Goal: Transaction & Acquisition: Purchase product/service

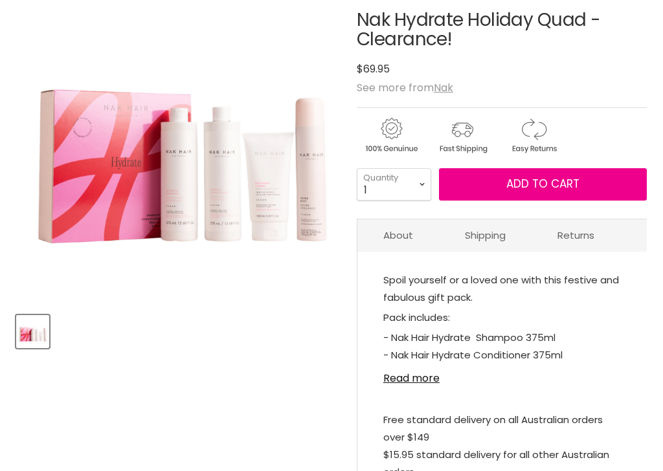
scroll to position [256, 0]
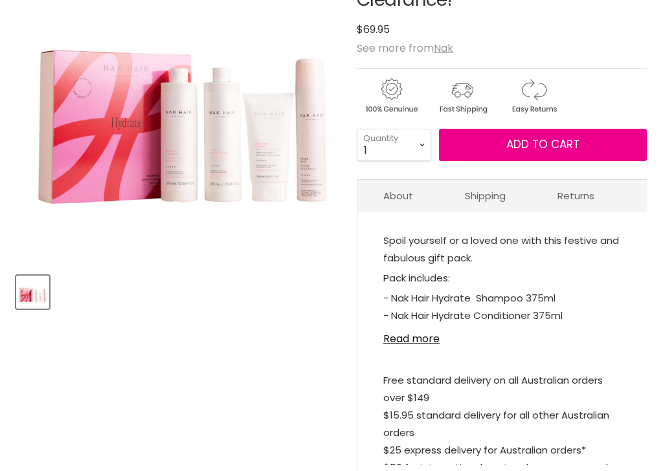
click at [421, 341] on link "Read more" at bounding box center [502, 335] width 238 height 19
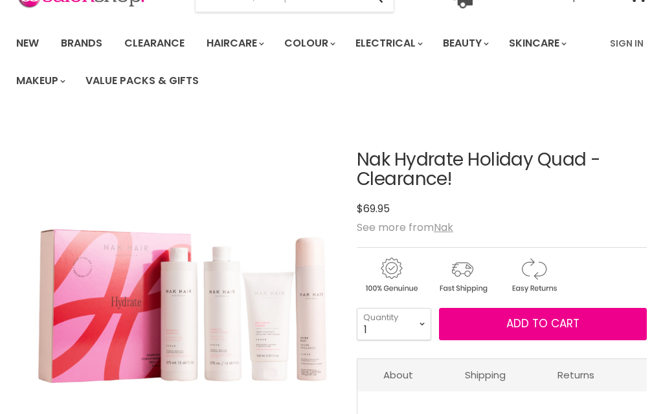
scroll to position [76, 0]
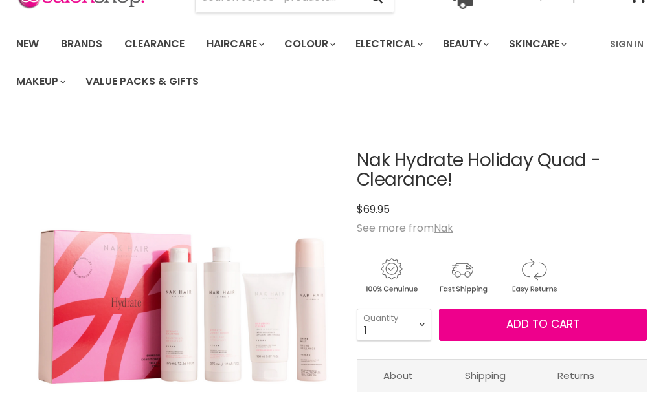
click at [545, 323] on span "Add to cart" at bounding box center [542, 325] width 73 height 16
click at [529, 325] on span "Add to cart" at bounding box center [542, 325] width 73 height 16
click at [551, 332] on span "Add to cart" at bounding box center [542, 325] width 73 height 16
click at [550, 326] on span "Add to cart" at bounding box center [542, 325] width 73 height 16
